Goal: Task Accomplishment & Management: Manage account settings

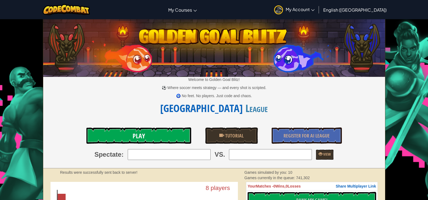
click at [133, 135] on span "Play" at bounding box center [139, 135] width 12 height 9
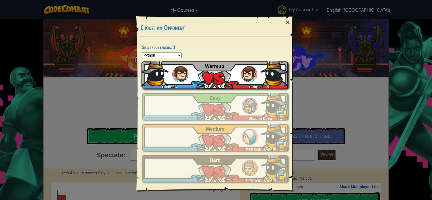
click at [238, 75] on div "GlennaK Simple CPU Warmup" at bounding box center [215, 74] width 147 height 27
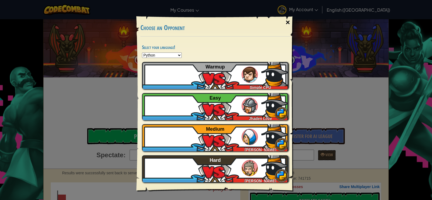
click at [287, 21] on div "×" at bounding box center [288, 23] width 12 height 16
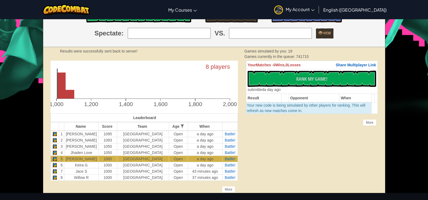
scroll to position [135, 0]
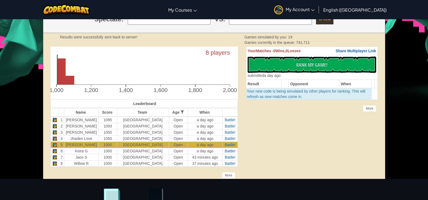
drag, startPoint x: 63, startPoint y: 76, endPoint x: 63, endPoint y: 68, distance: 7.8
click at [63, 68] on rect at bounding box center [61, 72] width 9 height 26
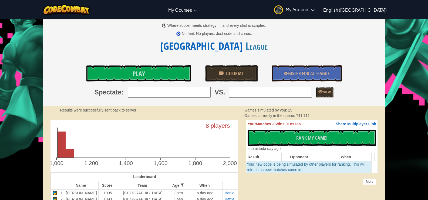
scroll to position [54, 0]
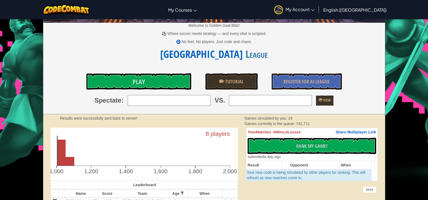
click at [216, 136] on text "8 players" at bounding box center [218, 133] width 24 height 7
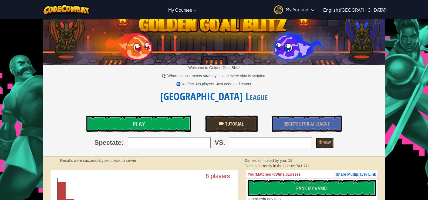
scroll to position [0, 0]
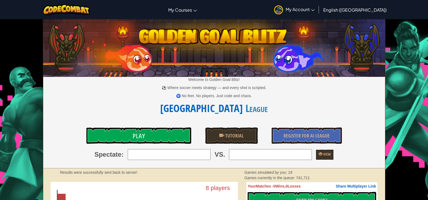
click at [283, 8] on img at bounding box center [278, 9] width 9 height 9
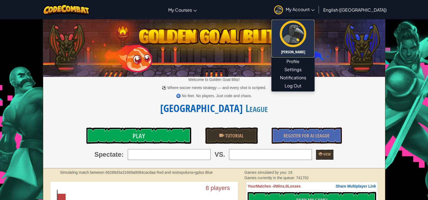
click at [307, 32] on img at bounding box center [293, 34] width 26 height 26
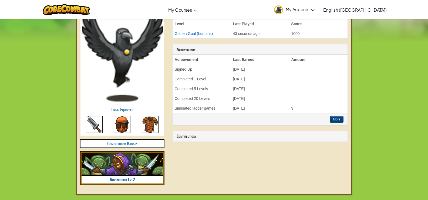
scroll to position [189, 0]
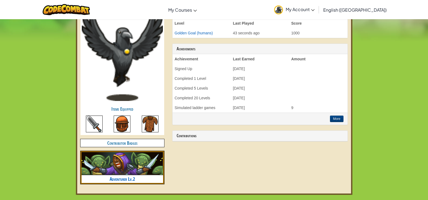
click at [118, 121] on img at bounding box center [122, 123] width 17 height 17
click at [212, 138] on h3 "Contributions" at bounding box center [260, 135] width 167 height 5
click at [142, 171] on img at bounding box center [123, 163] width 82 height 23
drag, startPoint x: 141, startPoint y: 178, endPoint x: 138, endPoint y: 178, distance: 3.0
click at [139, 178] on h4 "Adventurer Lv.2" at bounding box center [123, 179] width 82 height 8
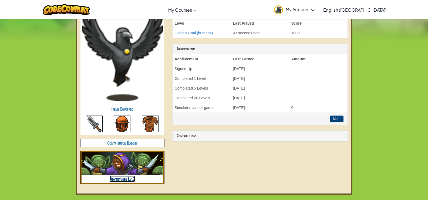
click at [129, 178] on link "Adventurer Lv.2" at bounding box center [122, 178] width 25 height 6
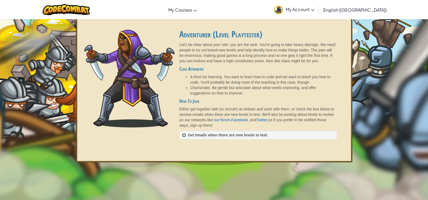
click at [184, 135] on input "Get emails when there are new levels to test. ✓ Saved" at bounding box center [184, 135] width 4 height 4
checkbox input "true"
